Goal: Check status

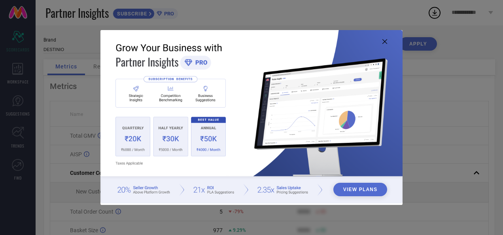
click at [384, 42] on icon at bounding box center [384, 41] width 5 height 5
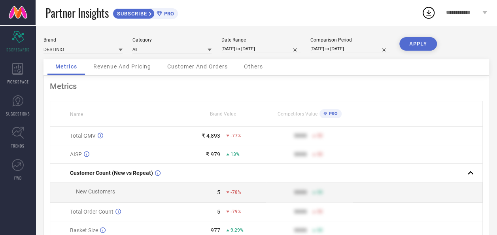
select select "8"
select select "2025"
select select "9"
select select "2025"
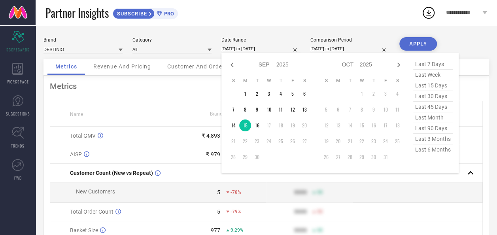
click at [244, 49] on input "[DATE] to [DATE]" at bounding box center [260, 49] width 79 height 8
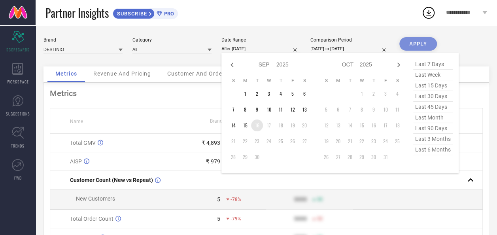
click at [256, 126] on td "16" at bounding box center [257, 125] width 12 height 12
type input "[DATE] to [DATE]"
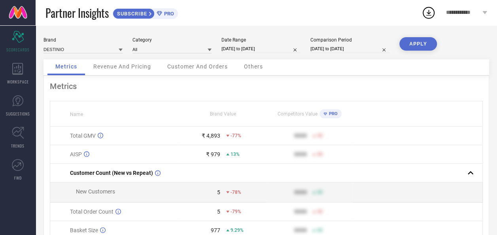
click at [415, 45] on button "APPLY" at bounding box center [418, 43] width 38 height 13
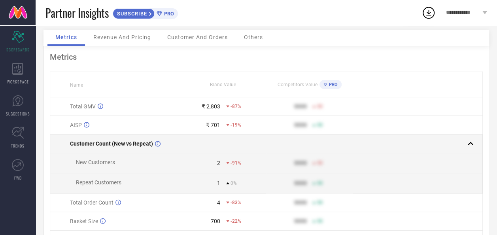
scroll to position [17, 0]
